Goal: Transaction & Acquisition: Purchase product/service

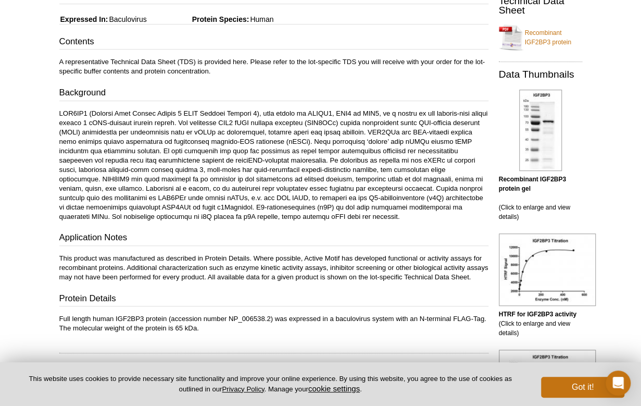
scroll to position [208, 0]
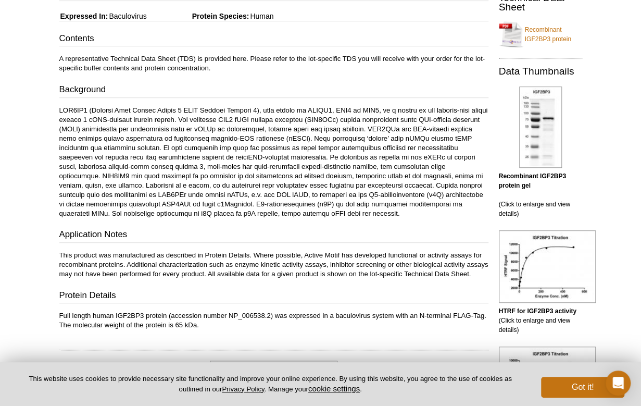
click at [40, 333] on div "Active Motif Logo Enabling Epigenetics Research 0 Search Skip to content Active…" at bounding box center [320, 410] width 641 height 1236
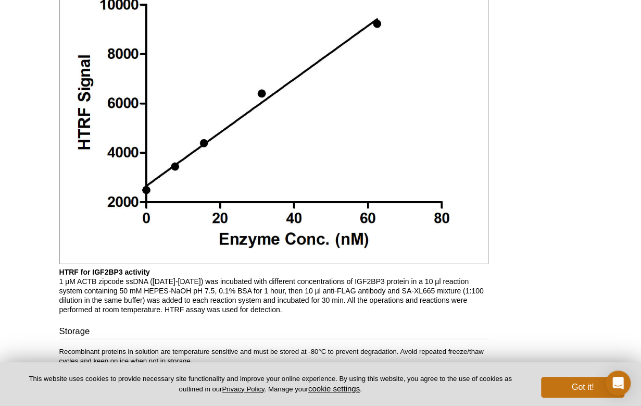
scroll to position [1354, 0]
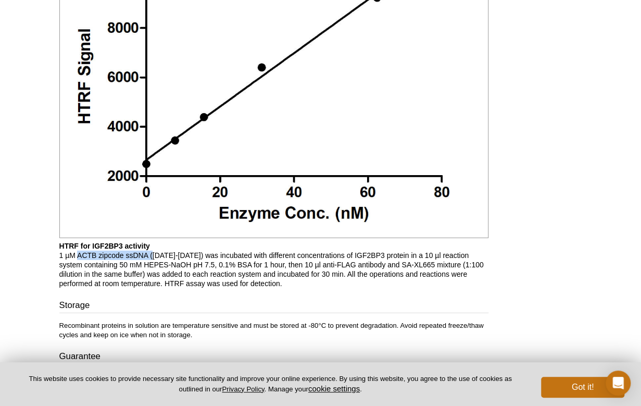
drag, startPoint x: 77, startPoint y: 260, endPoint x: 151, endPoint y: 265, distance: 75.1
click at [151, 265] on p "HTRF for IGF2BP3 activity 1 µM ACTB zipcode ssDNA ([DATE]-[DATE]) was incubated…" at bounding box center [273, 264] width 429 height 47
copy p "ACTB zipcode ssDNA ("
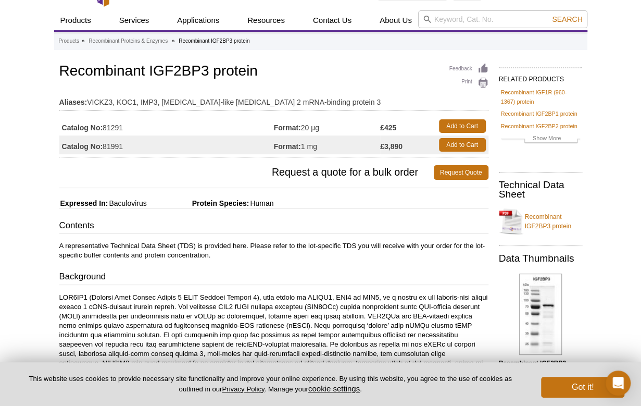
scroll to position [0, 0]
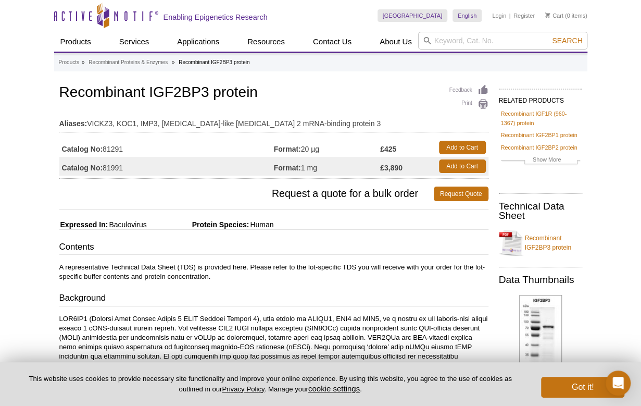
drag, startPoint x: 401, startPoint y: 168, endPoint x: 377, endPoint y: 168, distance: 24.5
click at [377, 168] on tr "Catalog No: 81991 Format: 1 mg £3,890 Add to Cart" at bounding box center [273, 166] width 429 height 19
drag, startPoint x: 377, startPoint y: 168, endPoint x: 398, endPoint y: 164, distance: 21.2
click at [398, 164] on strong "£3,890" at bounding box center [391, 167] width 22 height 9
click at [405, 167] on td "£3,890" at bounding box center [407, 166] width 54 height 19
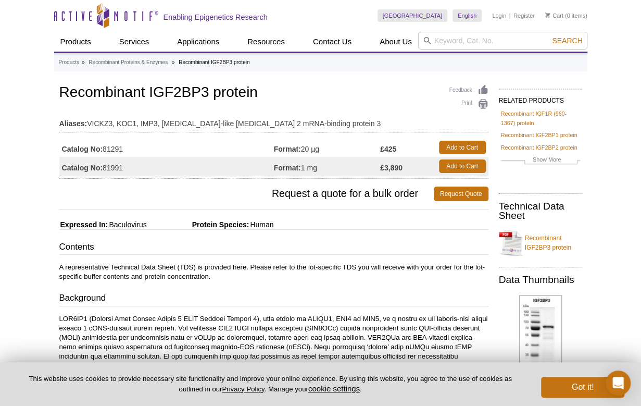
drag, startPoint x: 402, startPoint y: 166, endPoint x: 376, endPoint y: 166, distance: 26.6
click at [376, 166] on tr "Catalog No: 81991 Format: 1 mg £3,890 Add to Cart" at bounding box center [273, 166] width 429 height 19
copy tr "1 mg £3,890"
click at [104, 194] on span "Request a quote for a bulk order" at bounding box center [246, 193] width 374 height 15
